Goal: Information Seeking & Learning: Learn about a topic

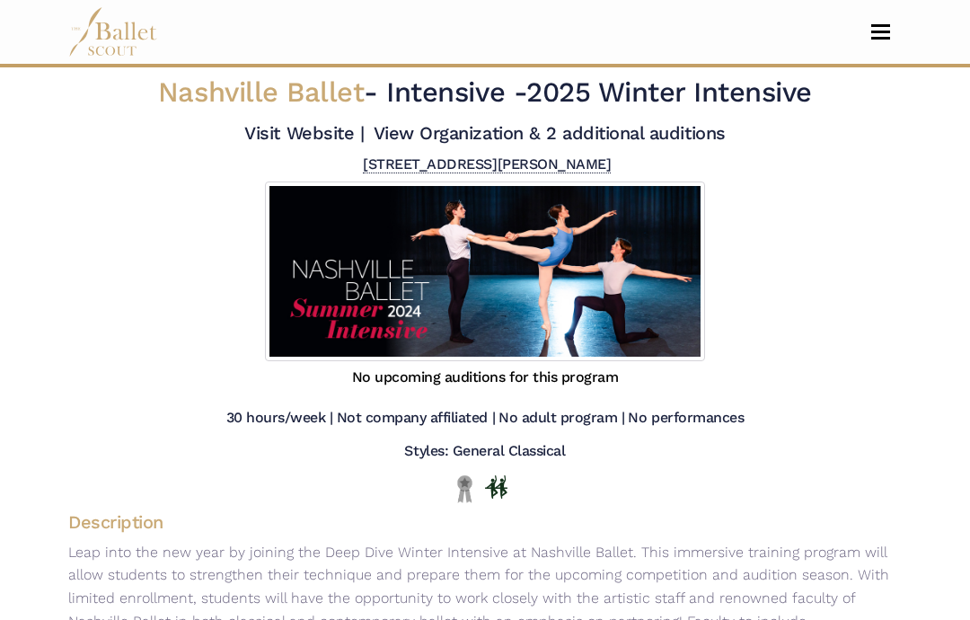
click at [883, 38] on span "Toggle navigation" at bounding box center [880, 38] width 19 height 3
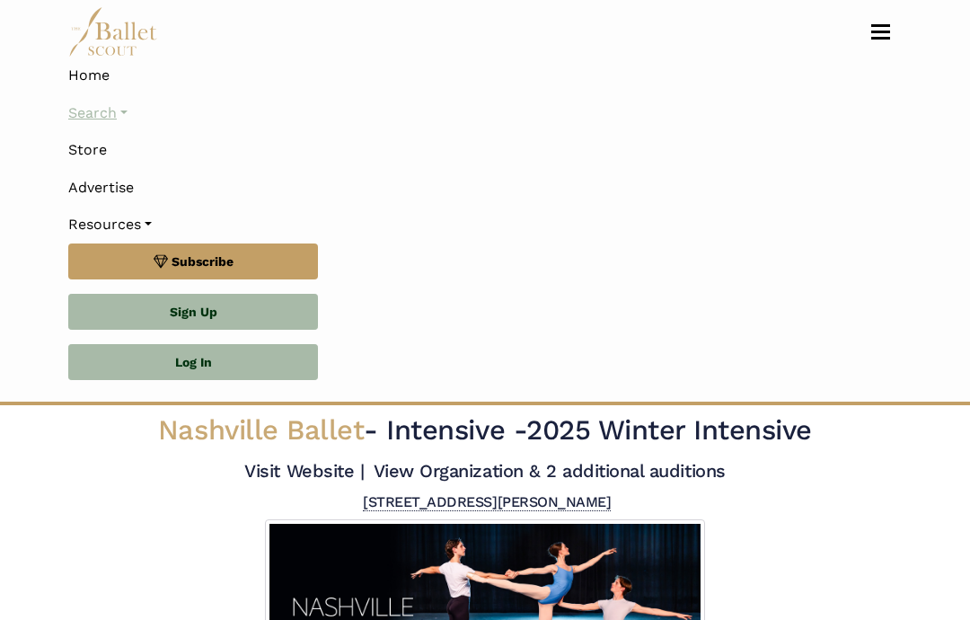
click at [130, 115] on link "Search" at bounding box center [484, 113] width 833 height 38
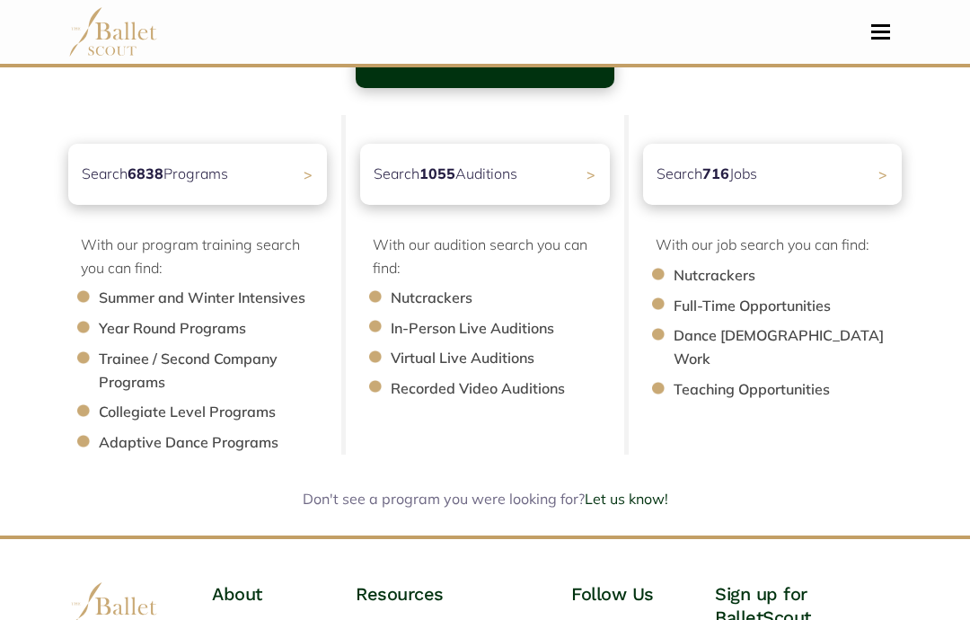
scroll to position [177, 0]
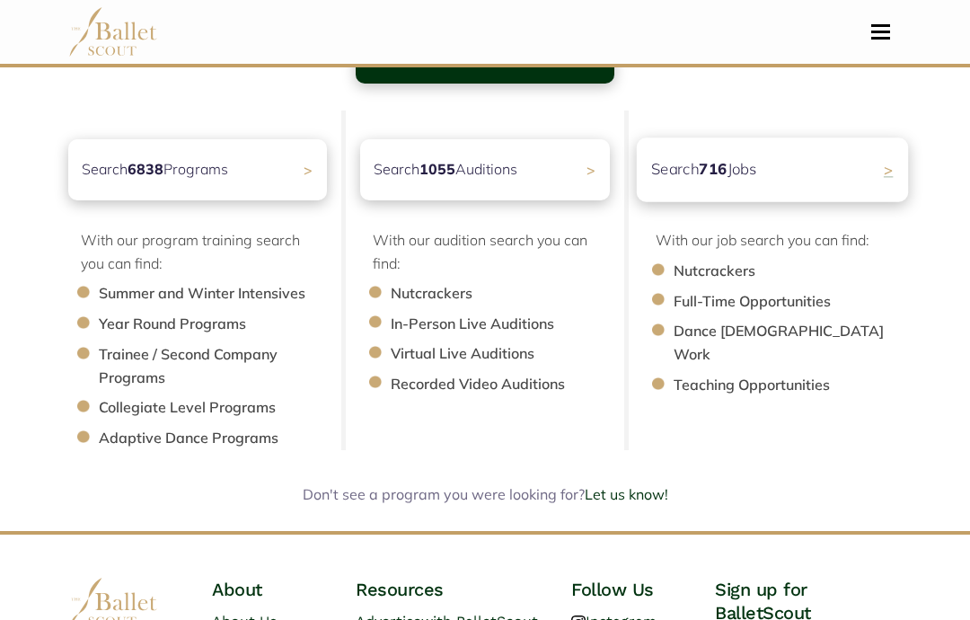
click at [879, 180] on div "Search 716 Jobs >" at bounding box center [772, 169] width 271 height 64
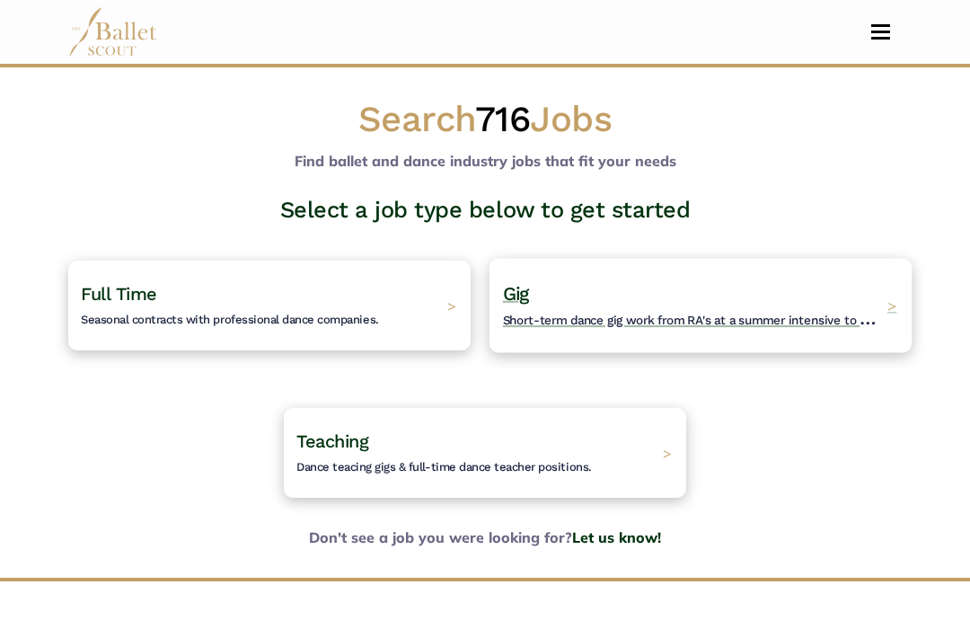
click at [852, 293] on h4 "Gig Short-term dance gig work from RA's at a summer intensive to Nutcracker gue…" at bounding box center [690, 304] width 375 height 49
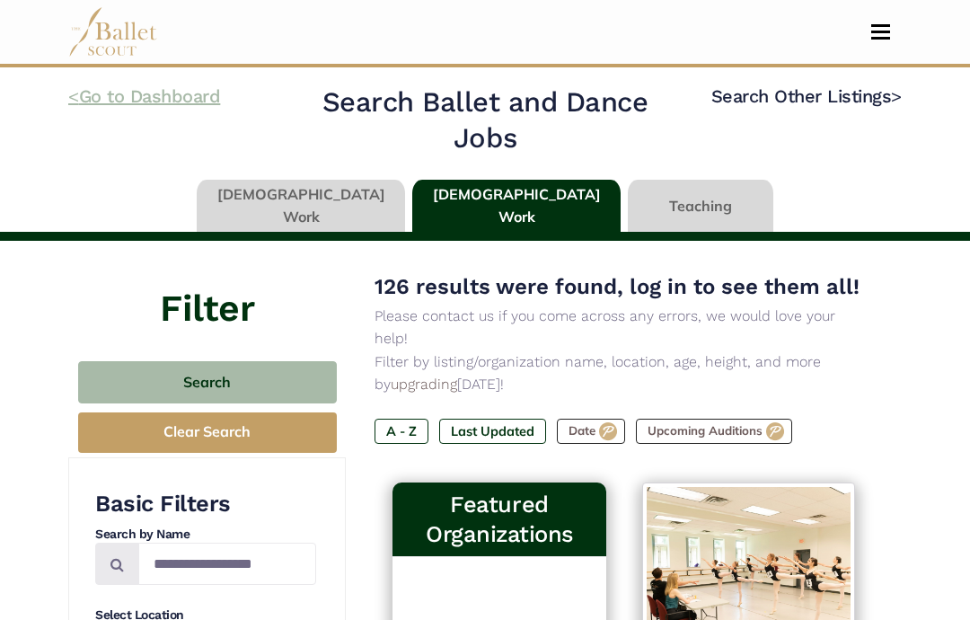
click at [143, 95] on link "< Go to Dashboard" at bounding box center [144, 96] width 152 height 22
click at [830, 98] on link "Search Other Listings >" at bounding box center [806, 96] width 190 height 22
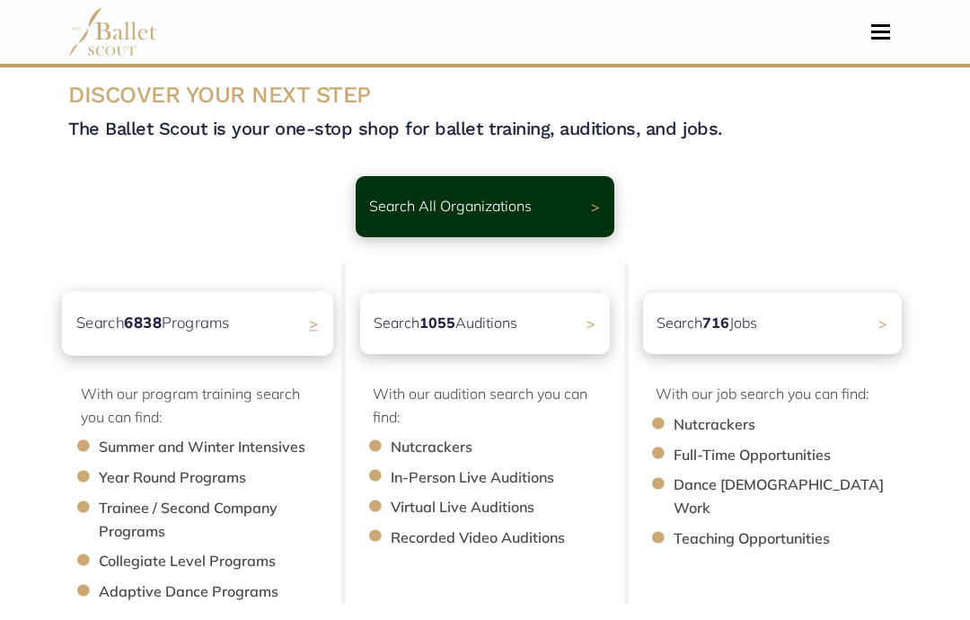
scroll to position [23, 0]
click at [299, 326] on div "Search 6838 Programs >" at bounding box center [197, 323] width 271 height 64
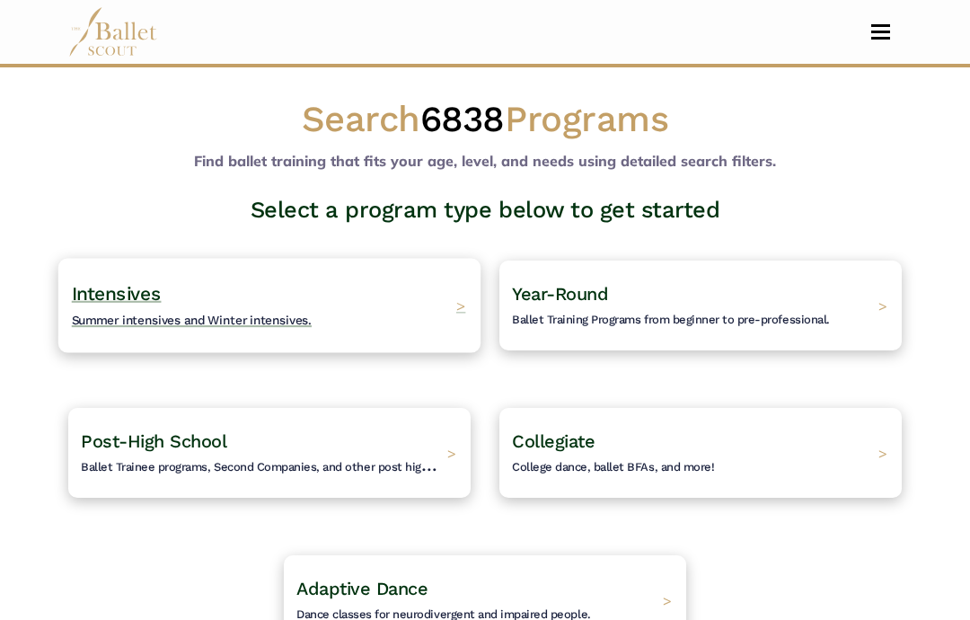
click at [458, 290] on div "Intensives Summer intensives and Winter intensives. >" at bounding box center [269, 305] width 422 height 94
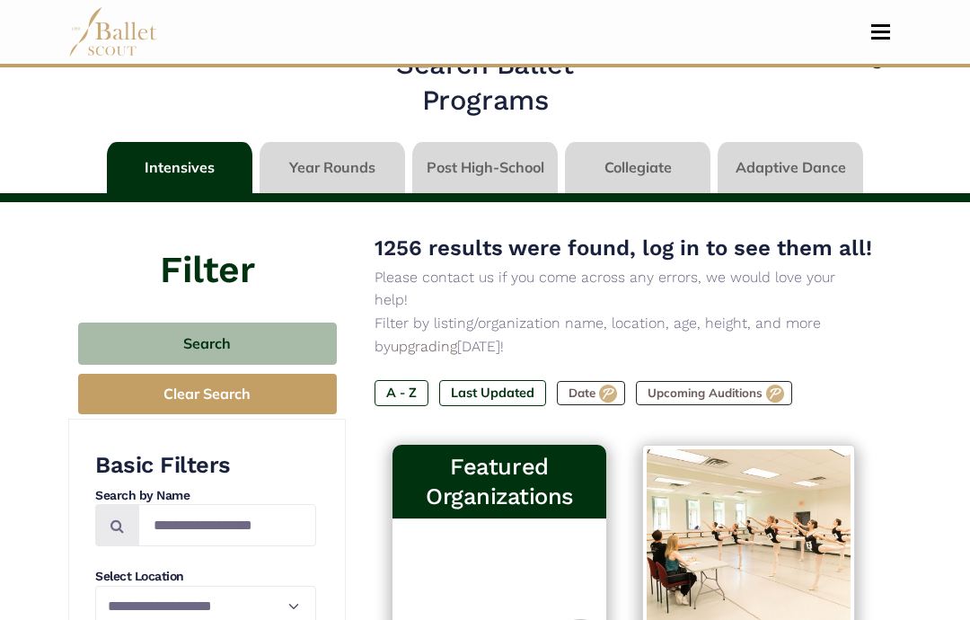
scroll to position [34, 0]
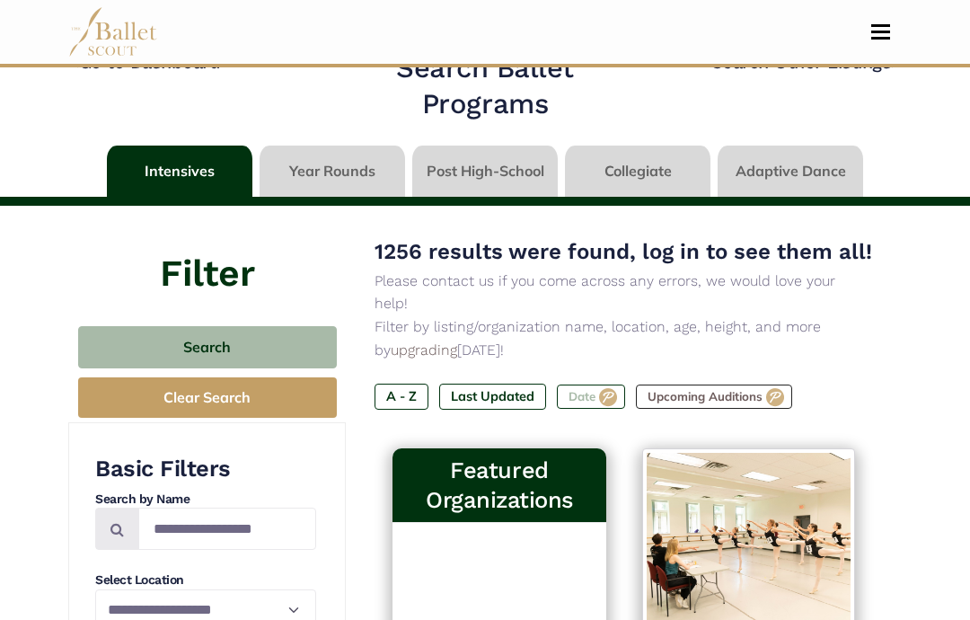
click at [596, 384] on label "Date" at bounding box center [591, 396] width 68 height 25
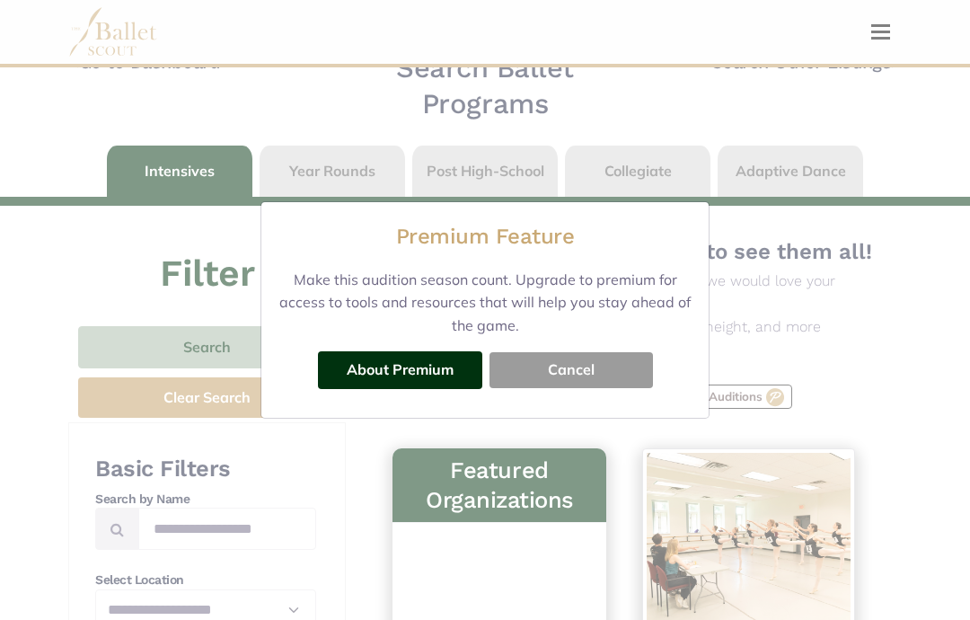
click at [565, 377] on button "Cancel" at bounding box center [570, 370] width 163 height 36
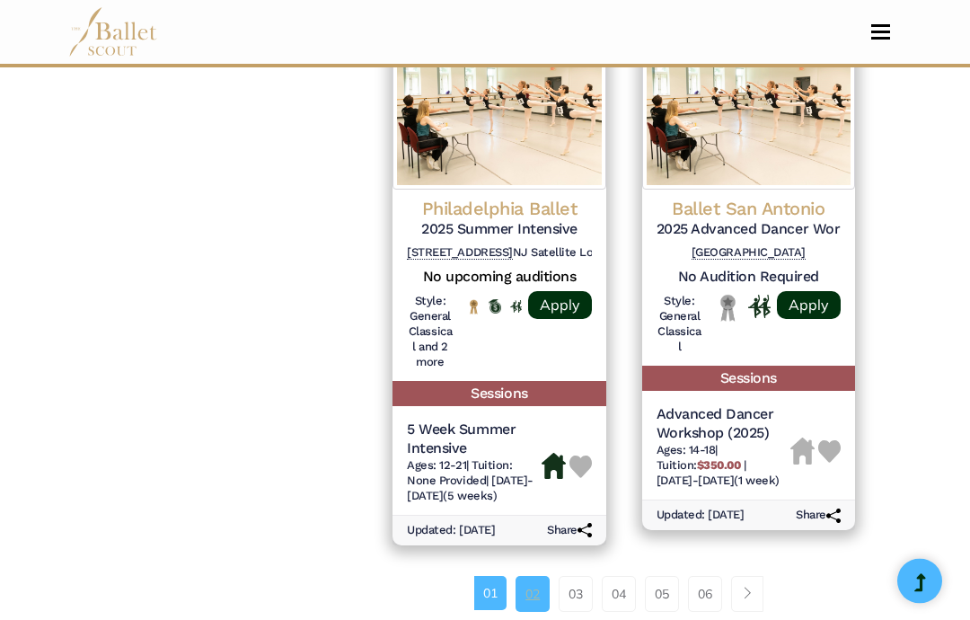
scroll to position [2731, 0]
click at [543, 576] on link "02" at bounding box center [532, 594] width 34 height 36
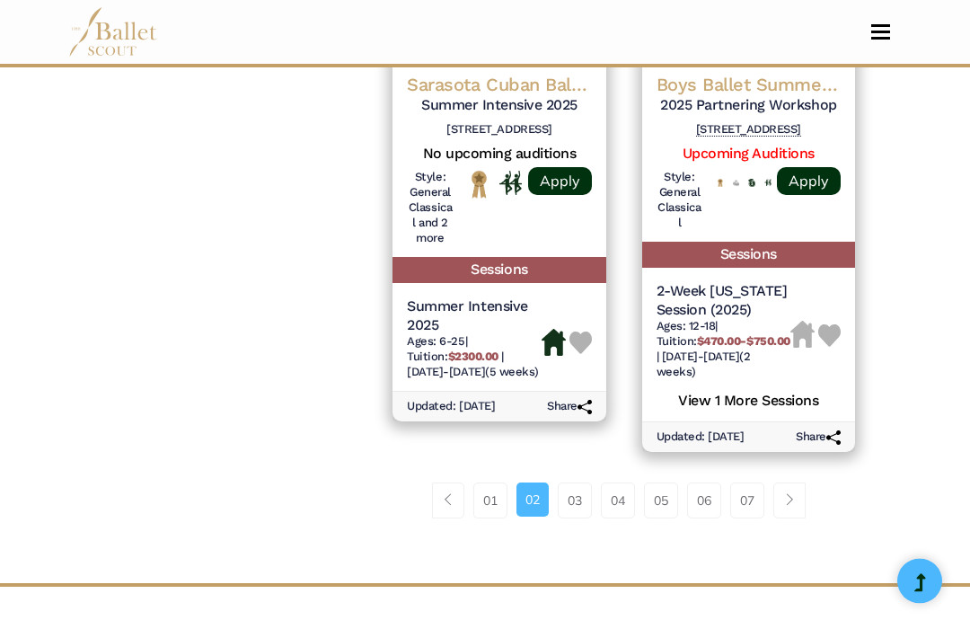
scroll to position [2931, 0]
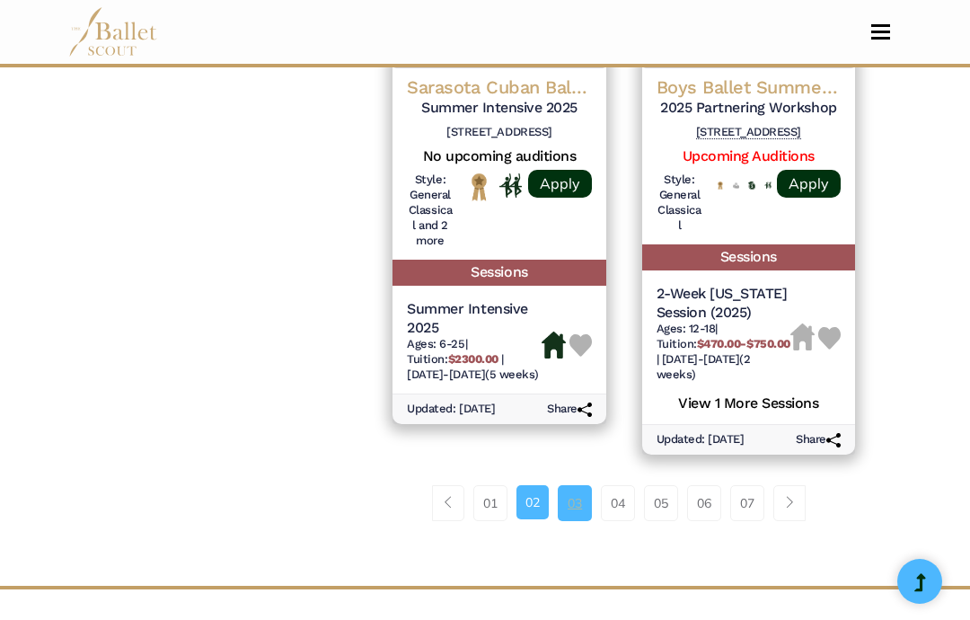
click at [573, 485] on link "03" at bounding box center [575, 503] width 34 height 36
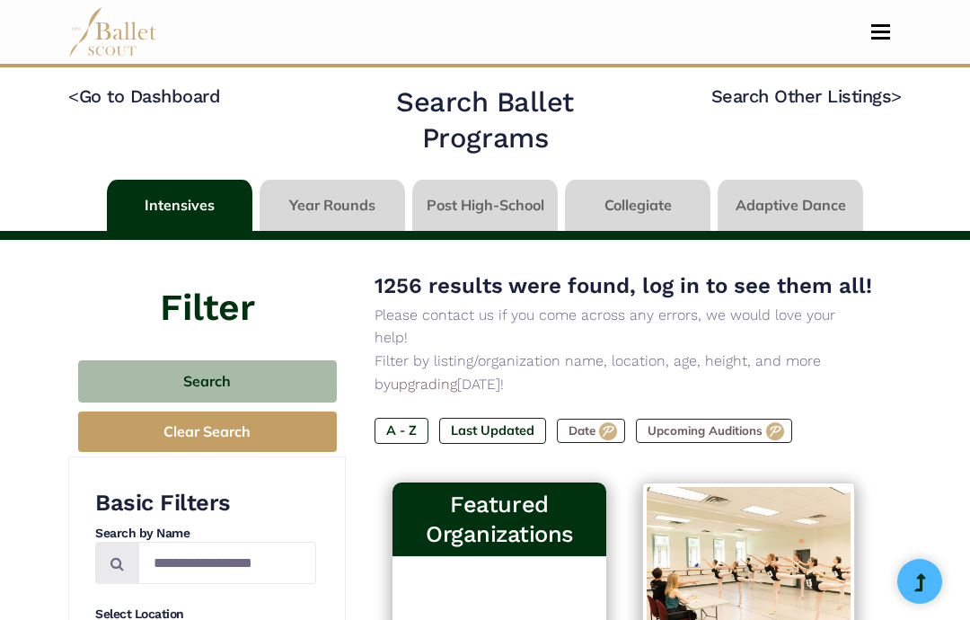
click at [280, 354] on div "Filter" at bounding box center [206, 298] width 277 height 116
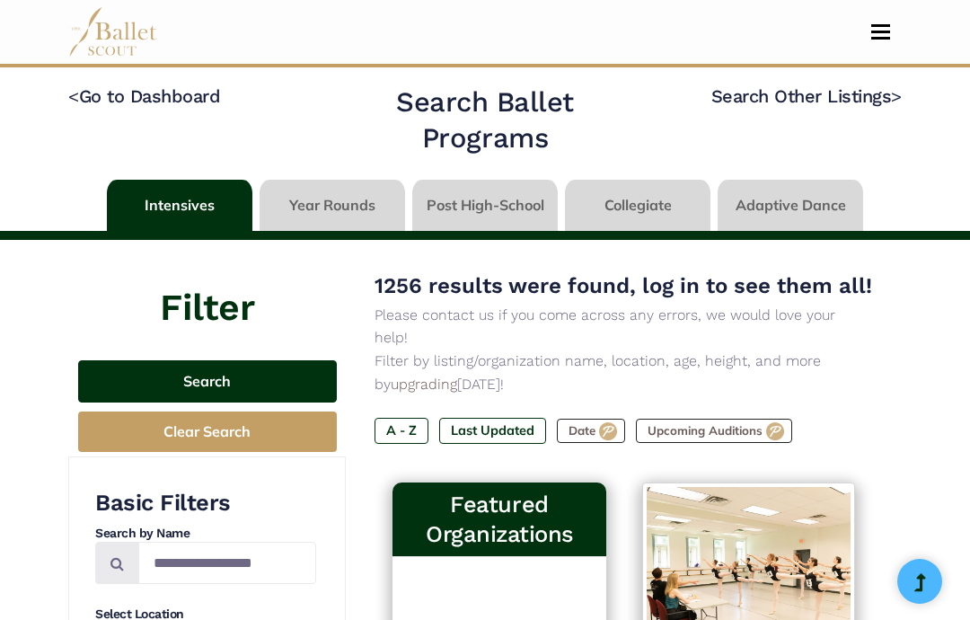
click at [286, 383] on button "Search" at bounding box center [207, 381] width 259 height 42
click at [278, 367] on button "Search" at bounding box center [207, 381] width 259 height 42
click at [274, 372] on button "Search" at bounding box center [207, 381] width 259 height 42
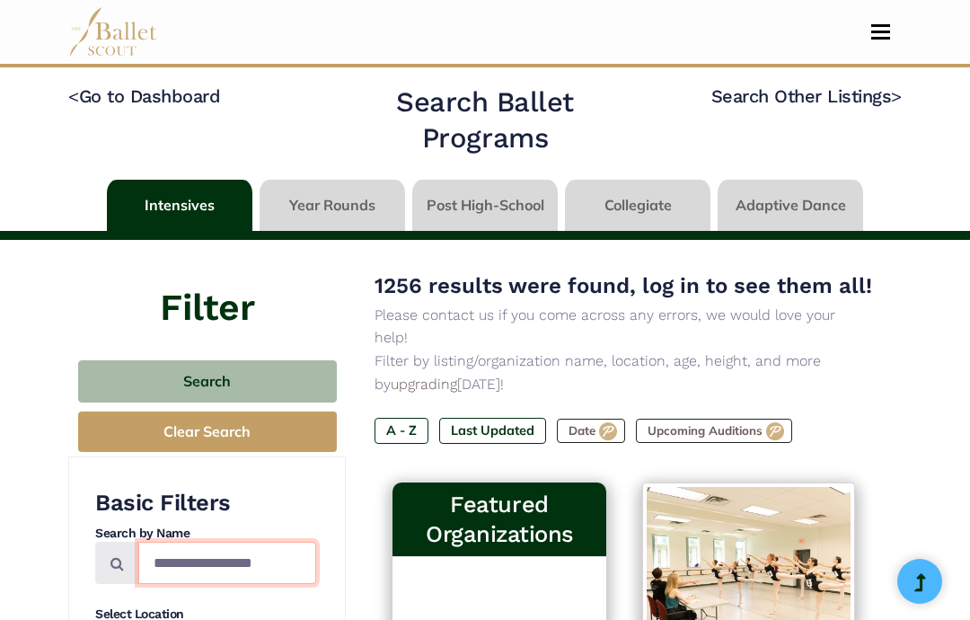
click at [290, 541] on input "Search by names..." at bounding box center [227, 562] width 178 height 42
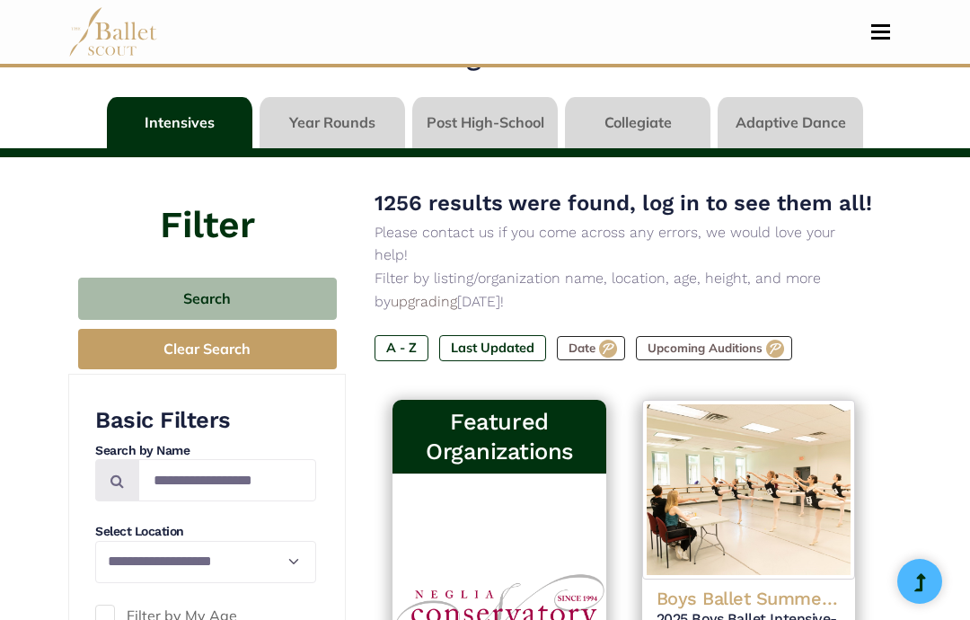
scroll to position [117, 0]
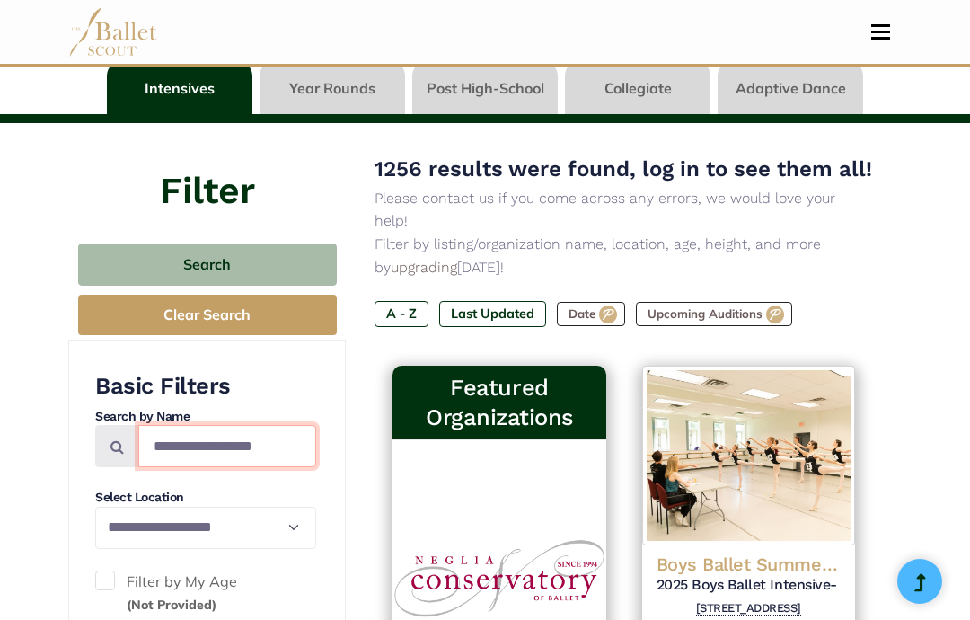
click at [269, 442] on input "Search by names..." at bounding box center [227, 446] width 178 height 42
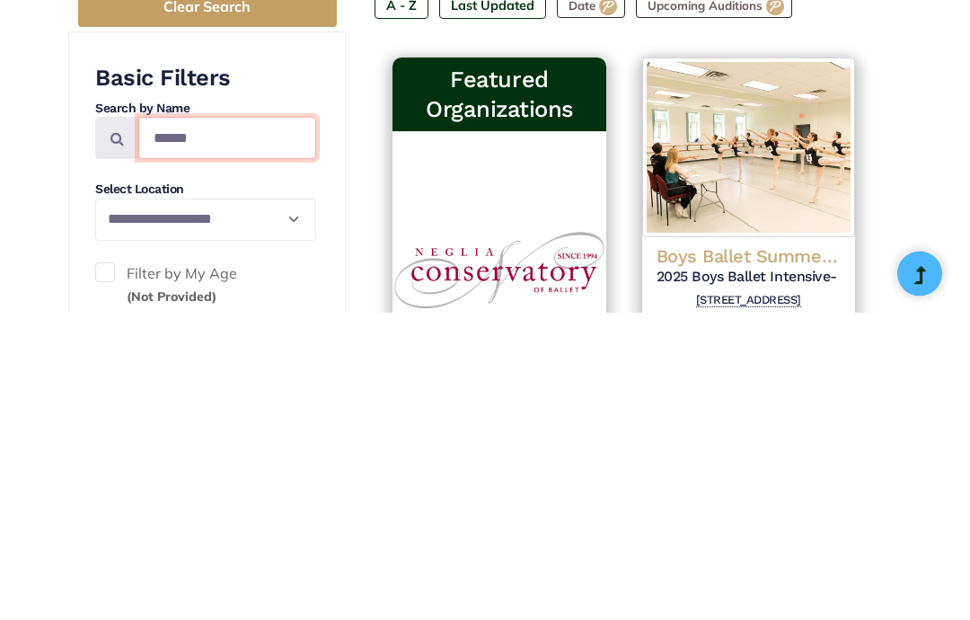
type input "******"
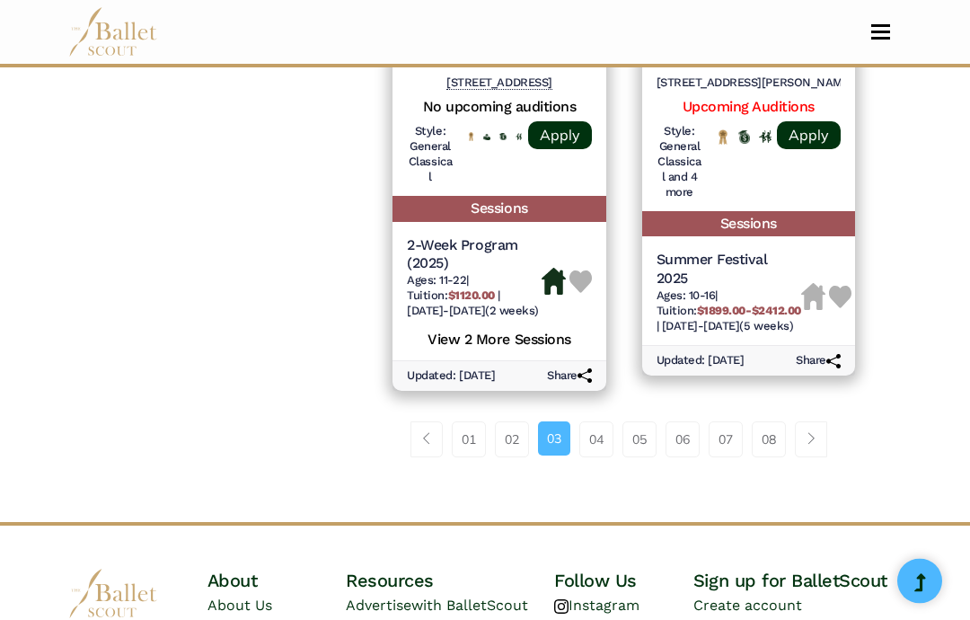
scroll to position [2885, 0]
click at [598, 421] on link "04" at bounding box center [596, 439] width 34 height 36
click at [608, 421] on link "04" at bounding box center [596, 439] width 34 height 36
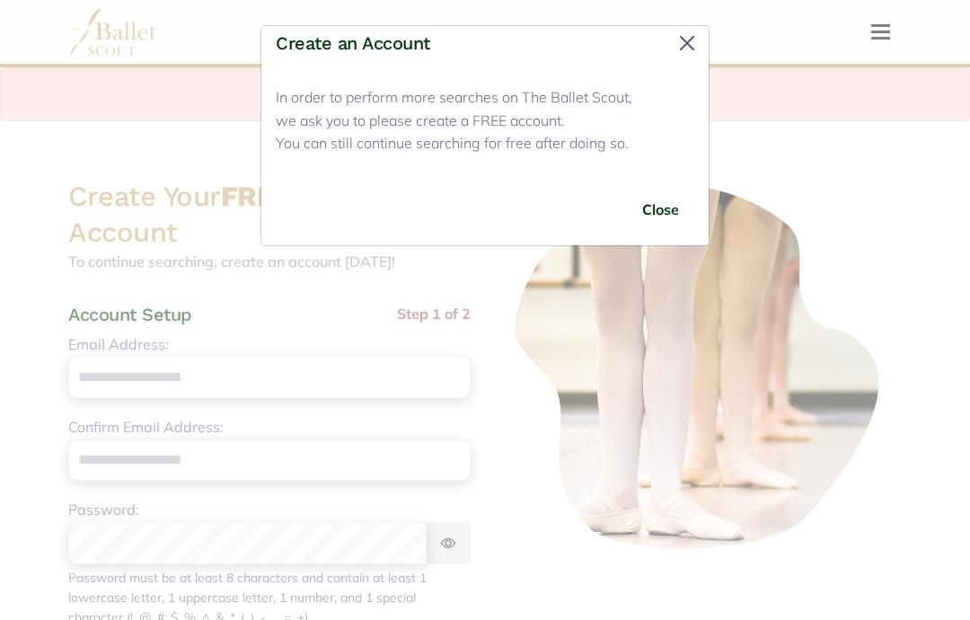
click at [689, 34] on button "Close" at bounding box center [687, 43] width 29 height 29
click at [695, 56] on button "Close" at bounding box center [687, 43] width 29 height 29
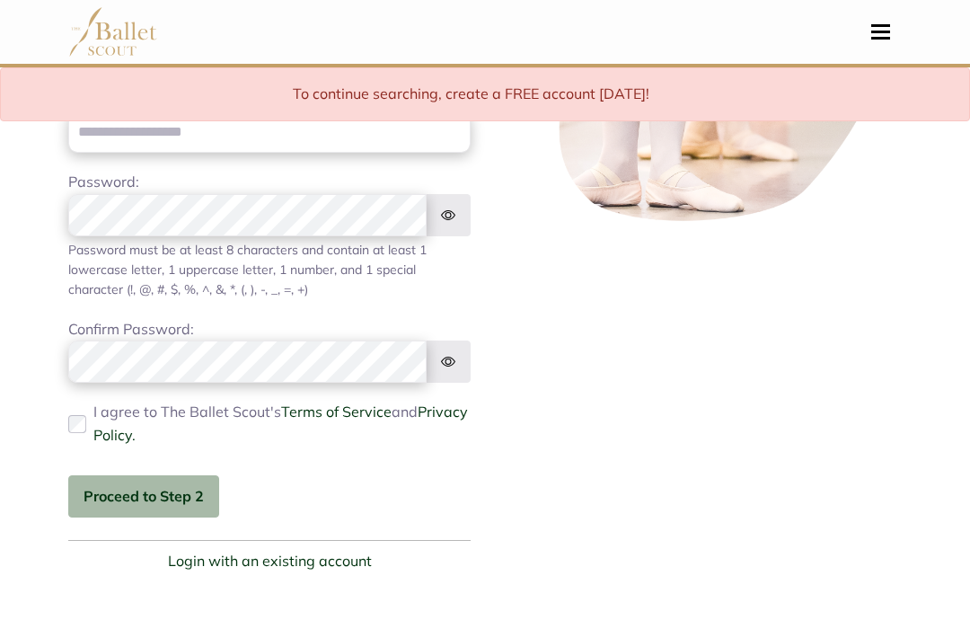
scroll to position [296, 0]
